Goal: Task Accomplishment & Management: Use online tool/utility

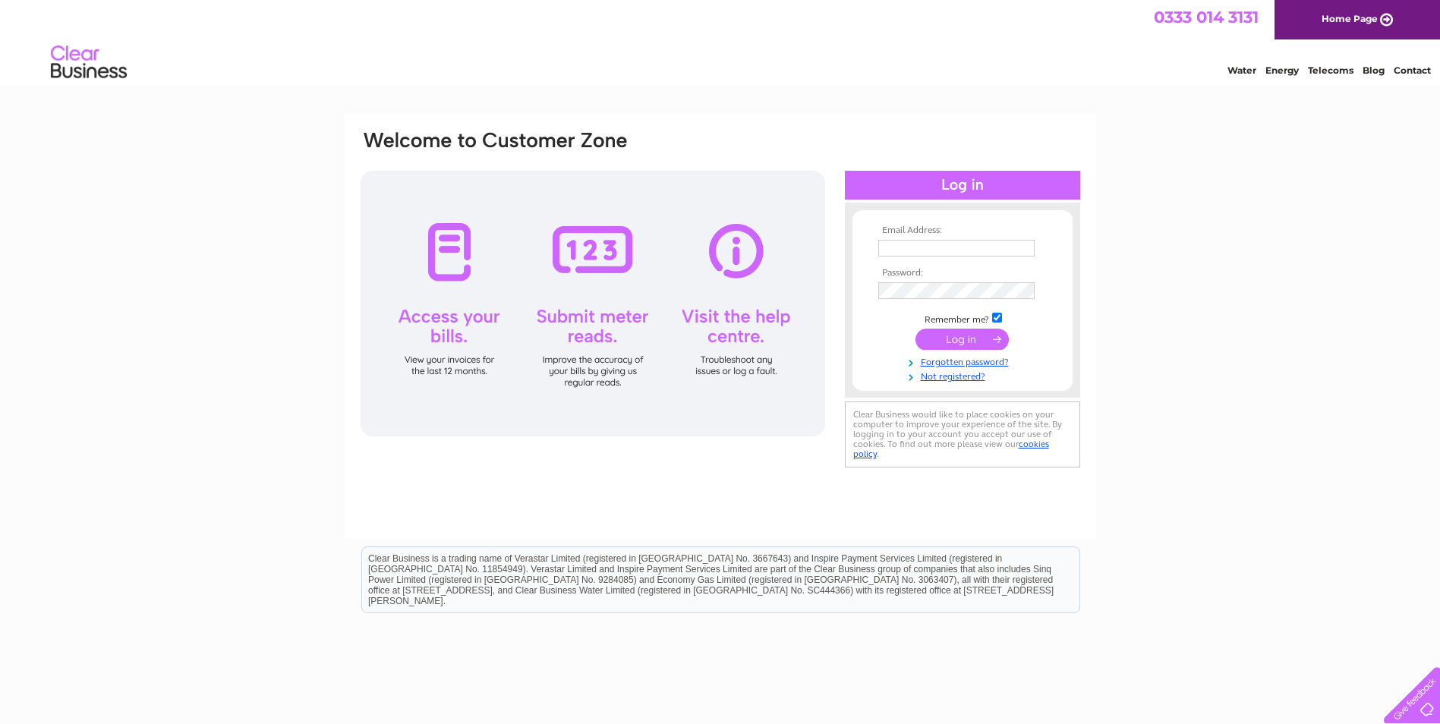
type input "[EMAIL_ADDRESS][DOMAIN_NAME]"
click at [597, 259] on div at bounding box center [593, 304] width 465 height 266
click at [974, 342] on input "submit" at bounding box center [962, 339] width 93 height 21
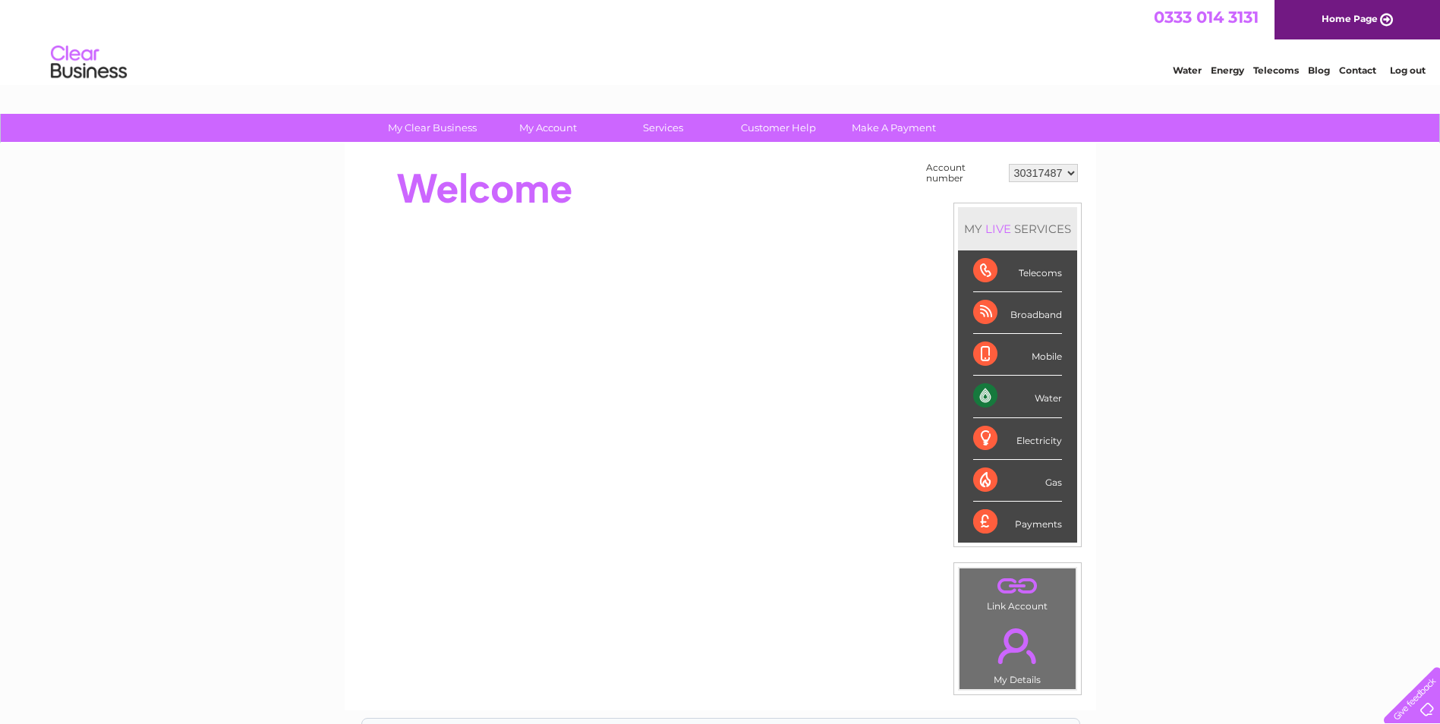
click at [1050, 402] on div "Water" at bounding box center [1017, 397] width 89 height 42
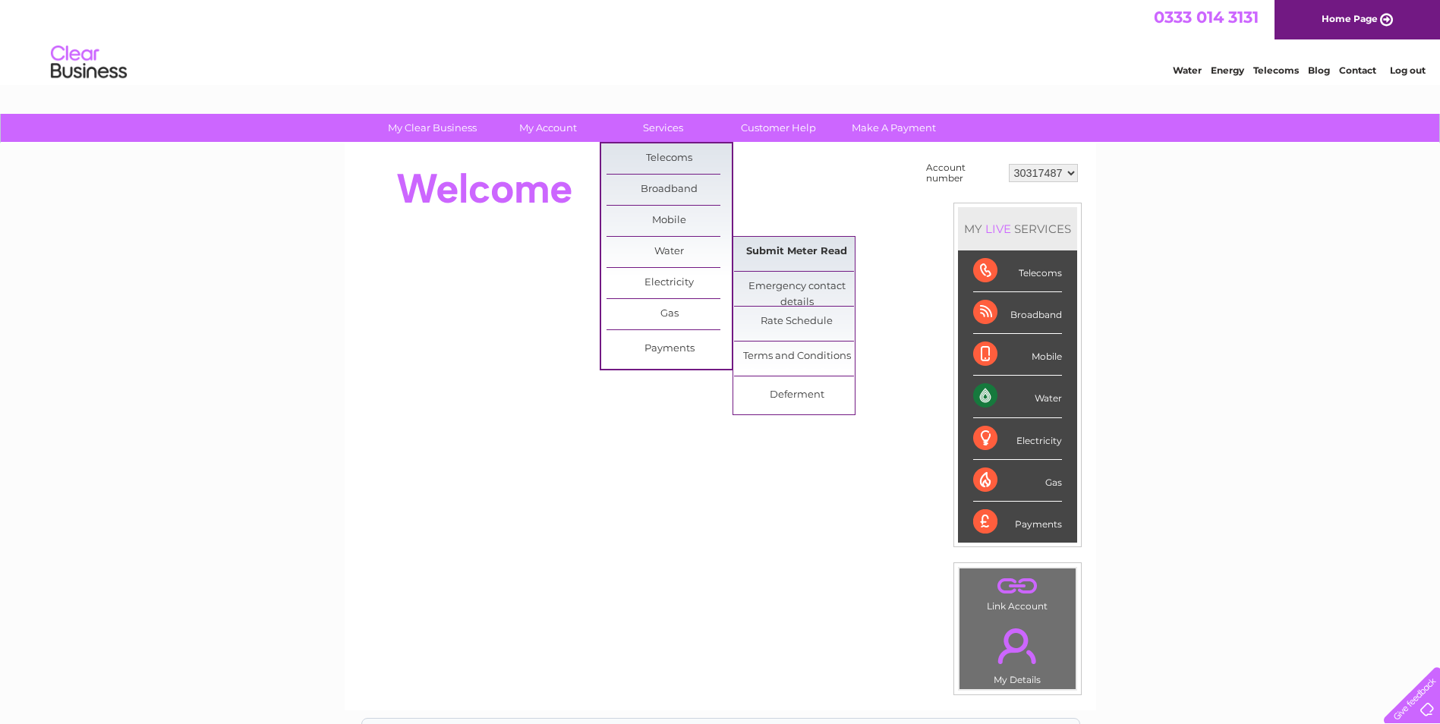
click at [773, 257] on link "Submit Meter Read" at bounding box center [796, 252] width 125 height 30
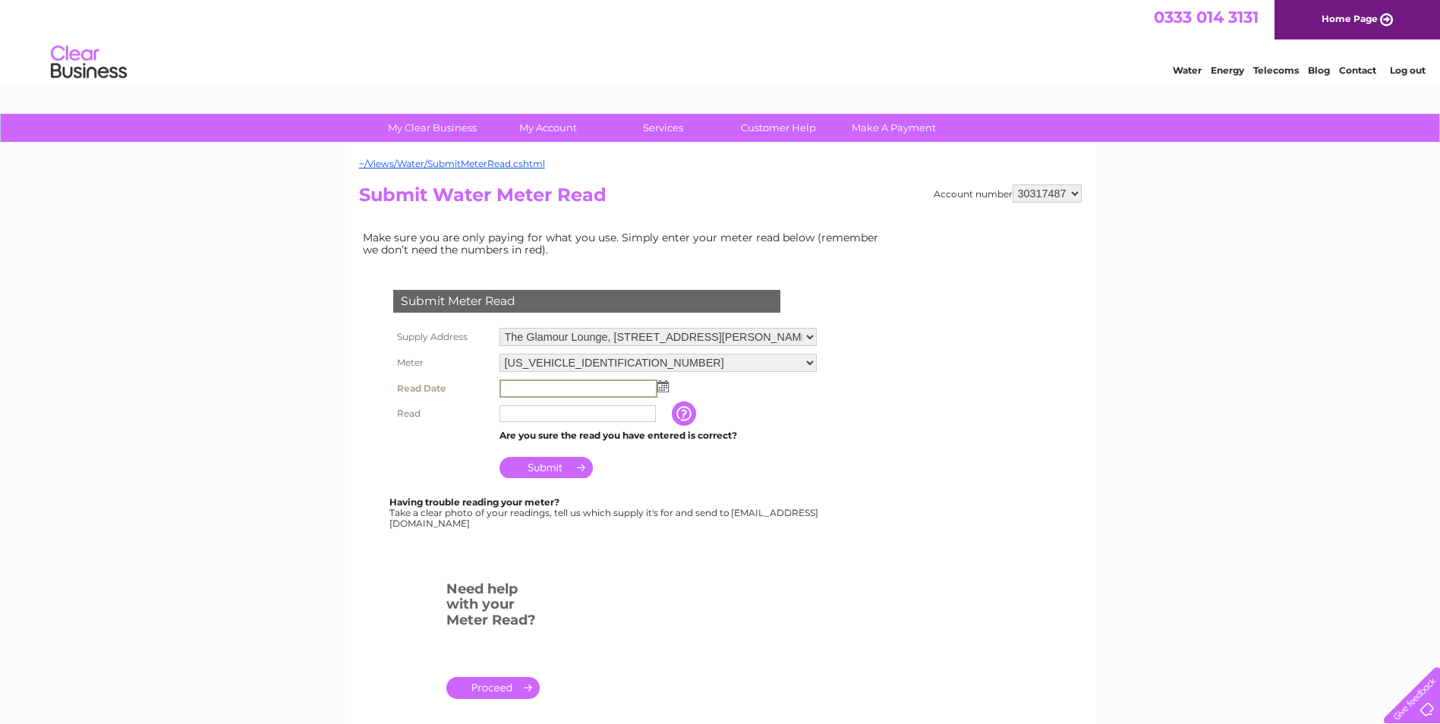
click at [514, 387] on input "text" at bounding box center [579, 389] width 158 height 18
click at [661, 390] on img at bounding box center [662, 386] width 11 height 12
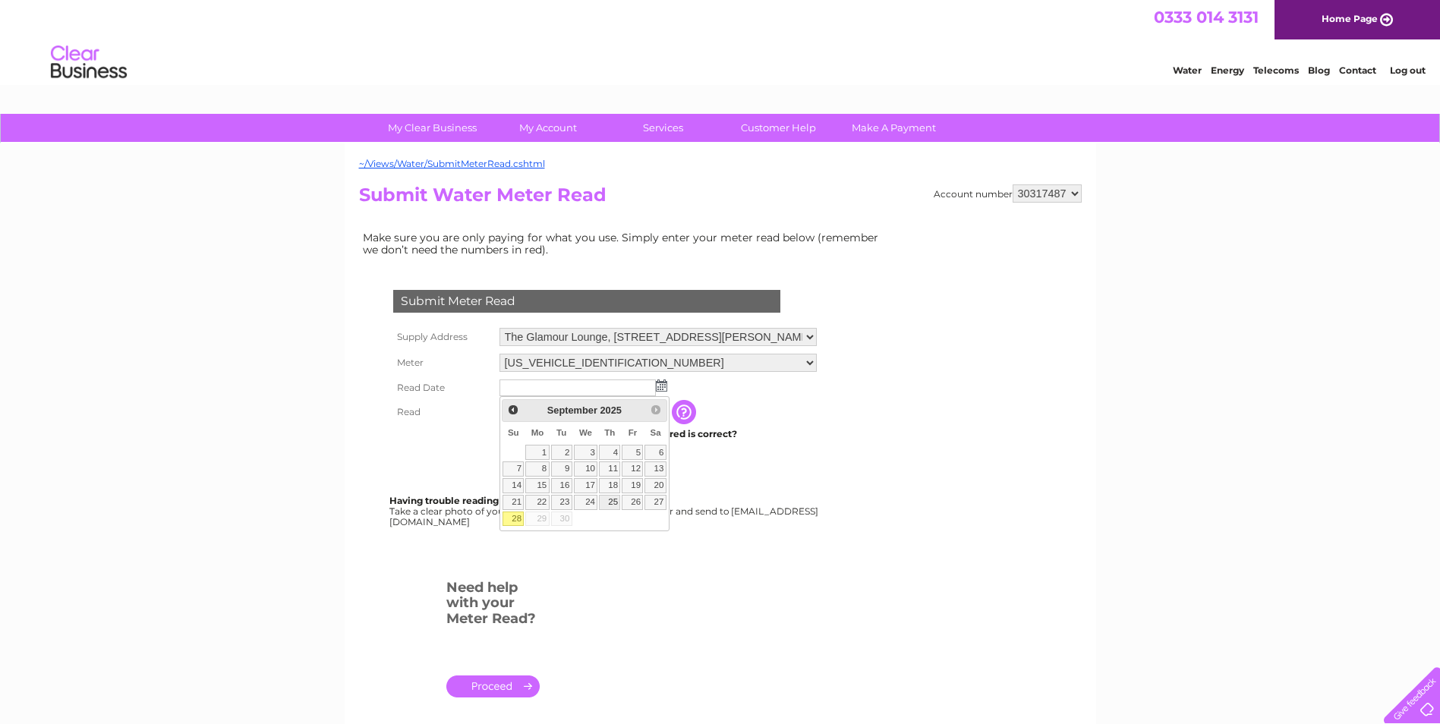
click at [614, 501] on link "25" at bounding box center [609, 502] width 21 height 15
type input "2025/09/25"
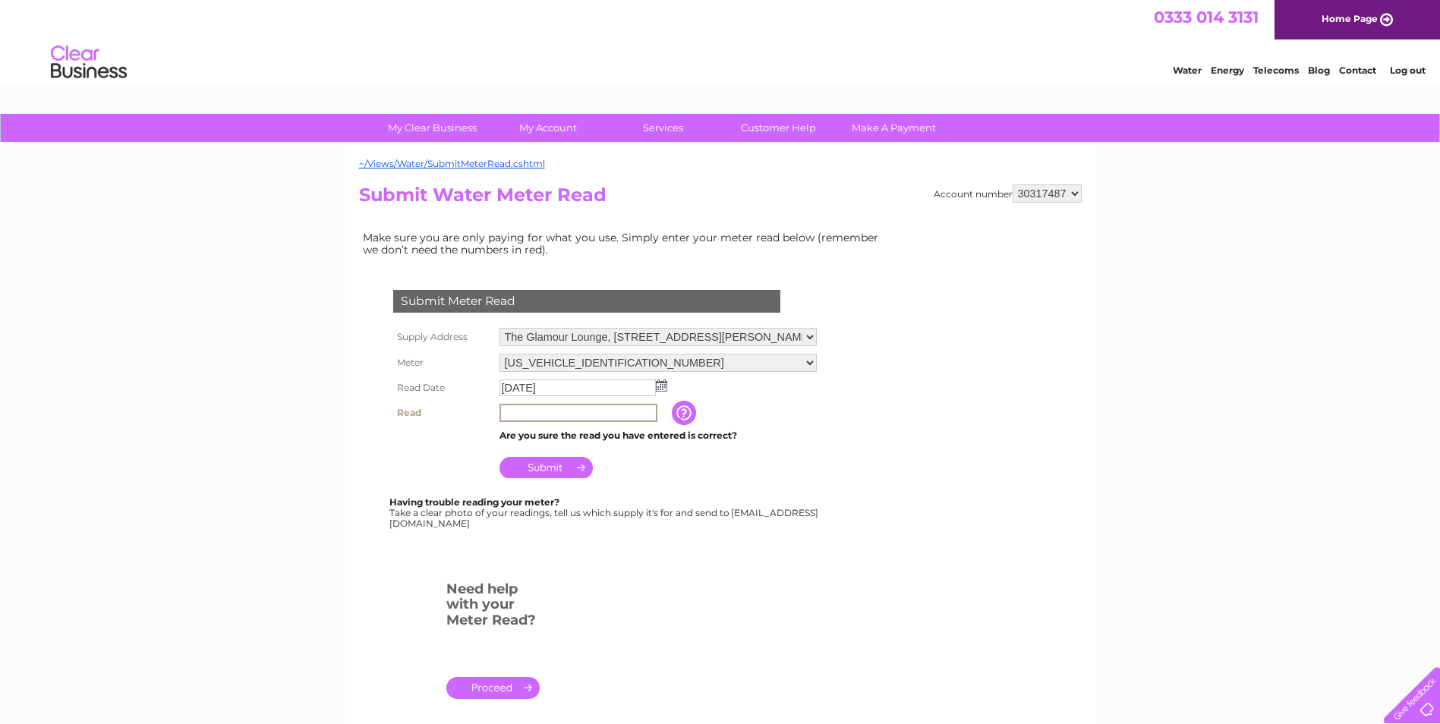
click at [518, 412] on input "text" at bounding box center [579, 413] width 158 height 18
type input "01454"
click at [680, 415] on input "button" at bounding box center [685, 412] width 27 height 24
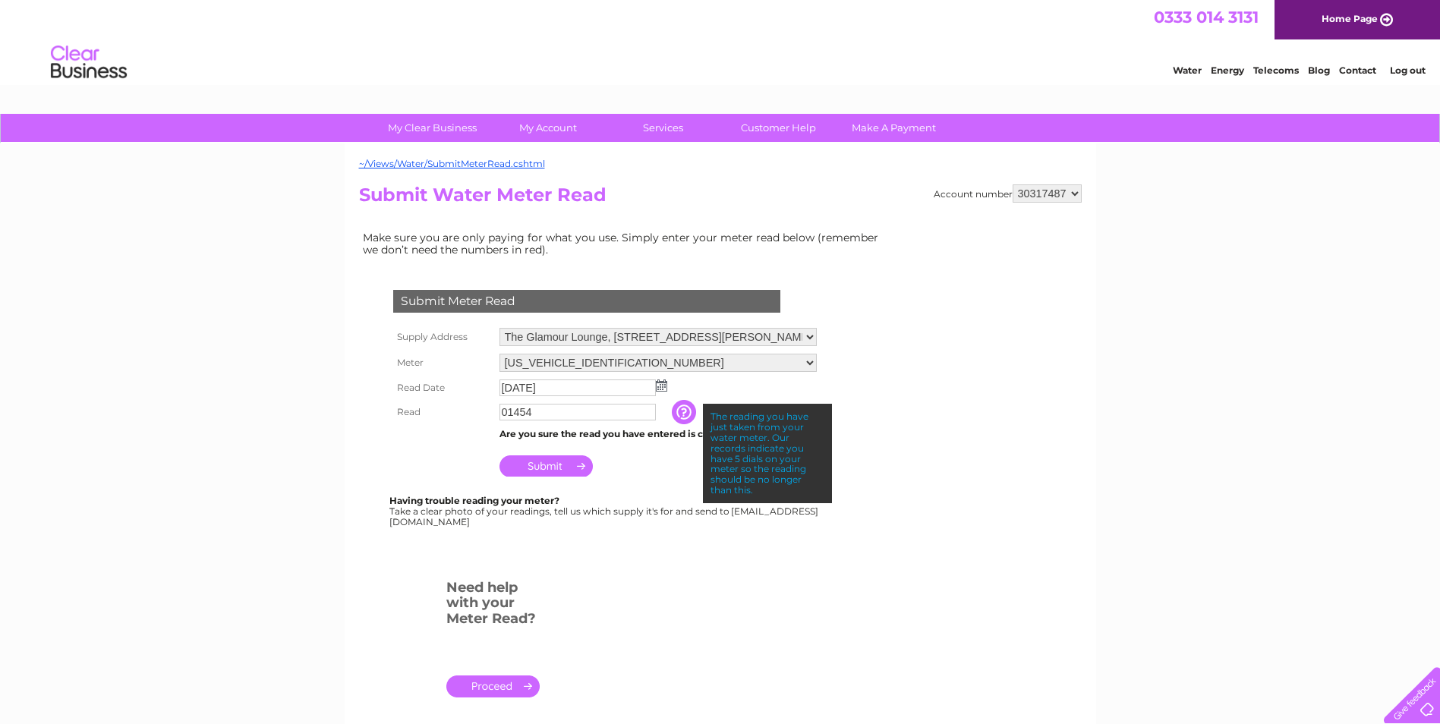
click at [537, 467] on input "Submit" at bounding box center [546, 466] width 93 height 21
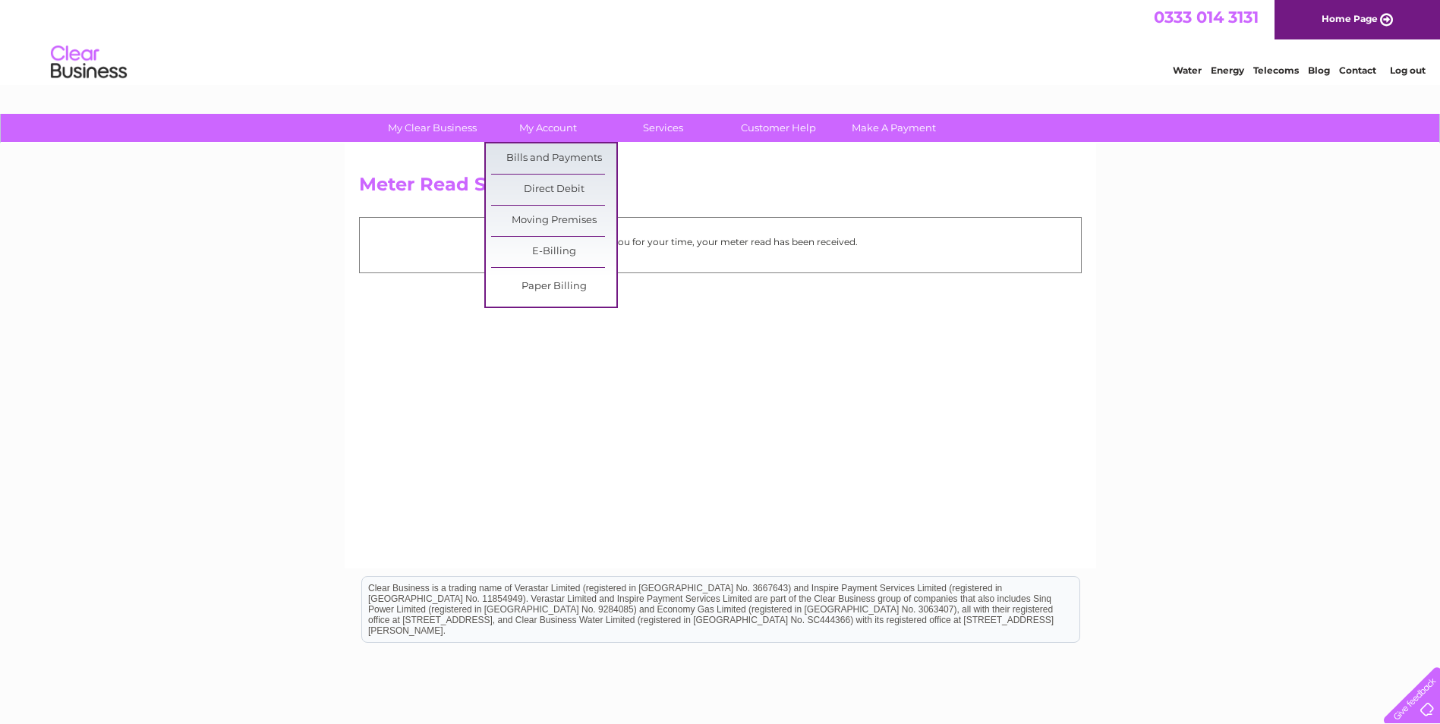
click at [544, 143] on ul "Bills and Payments Direct Debit Moving Premises E-Billing Paper Billing" at bounding box center [551, 225] width 134 height 166
click at [545, 153] on link "Bills and Payments" at bounding box center [553, 158] width 125 height 30
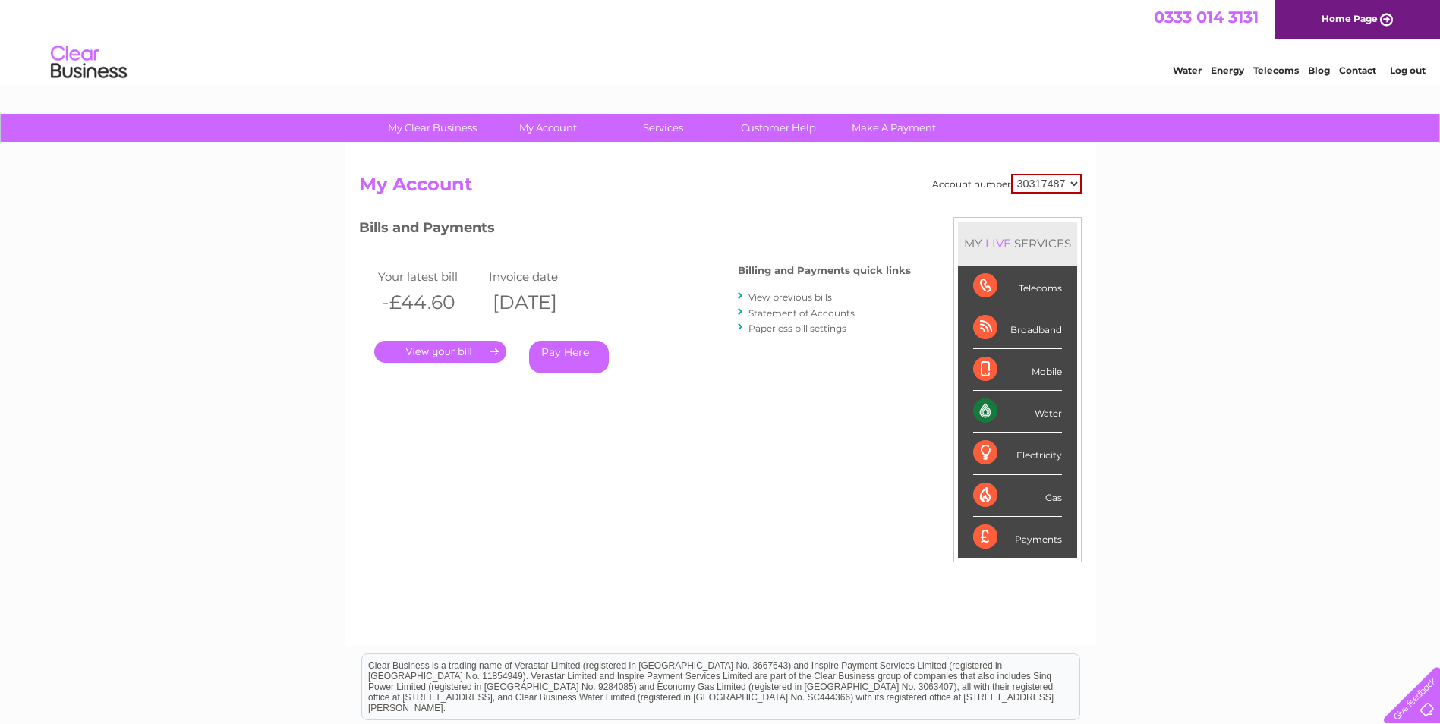
click at [1408, 71] on link "Log out" at bounding box center [1408, 70] width 36 height 11
